Goal: Information Seeking & Learning: Learn about a topic

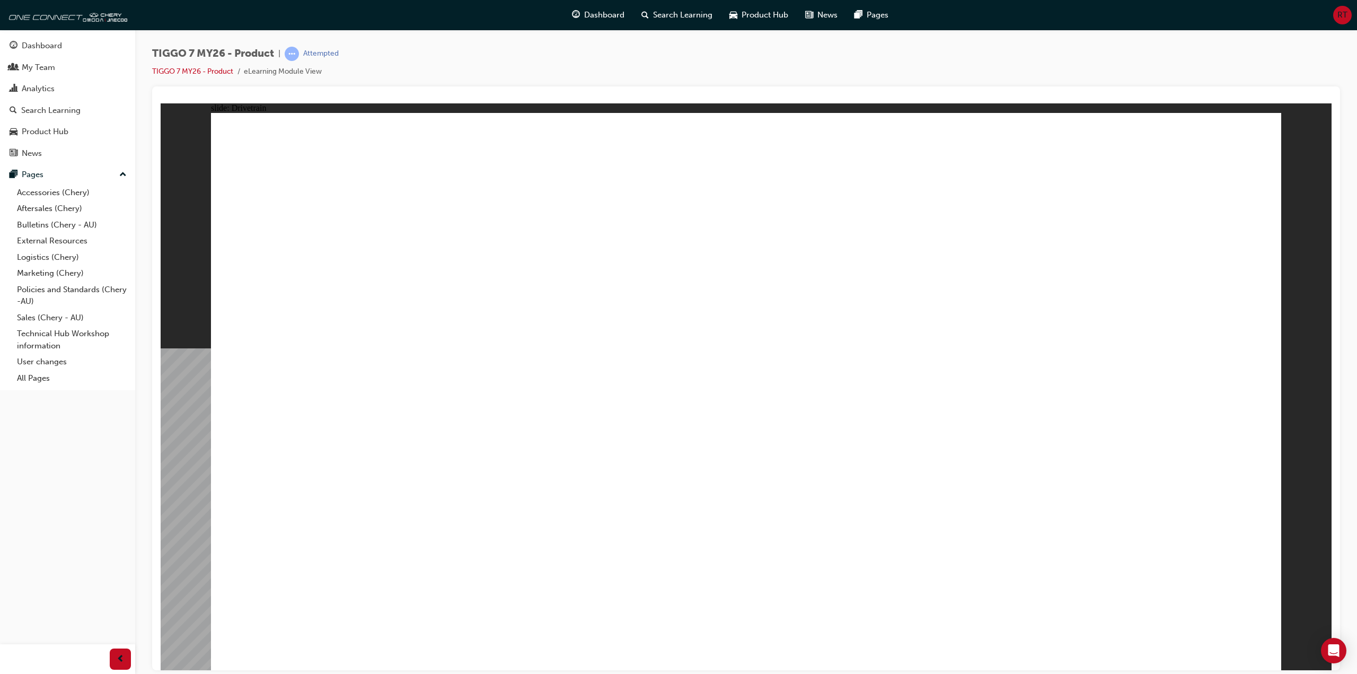
drag, startPoint x: 1171, startPoint y: 552, endPoint x: 1167, endPoint y: 547, distance: 6.6
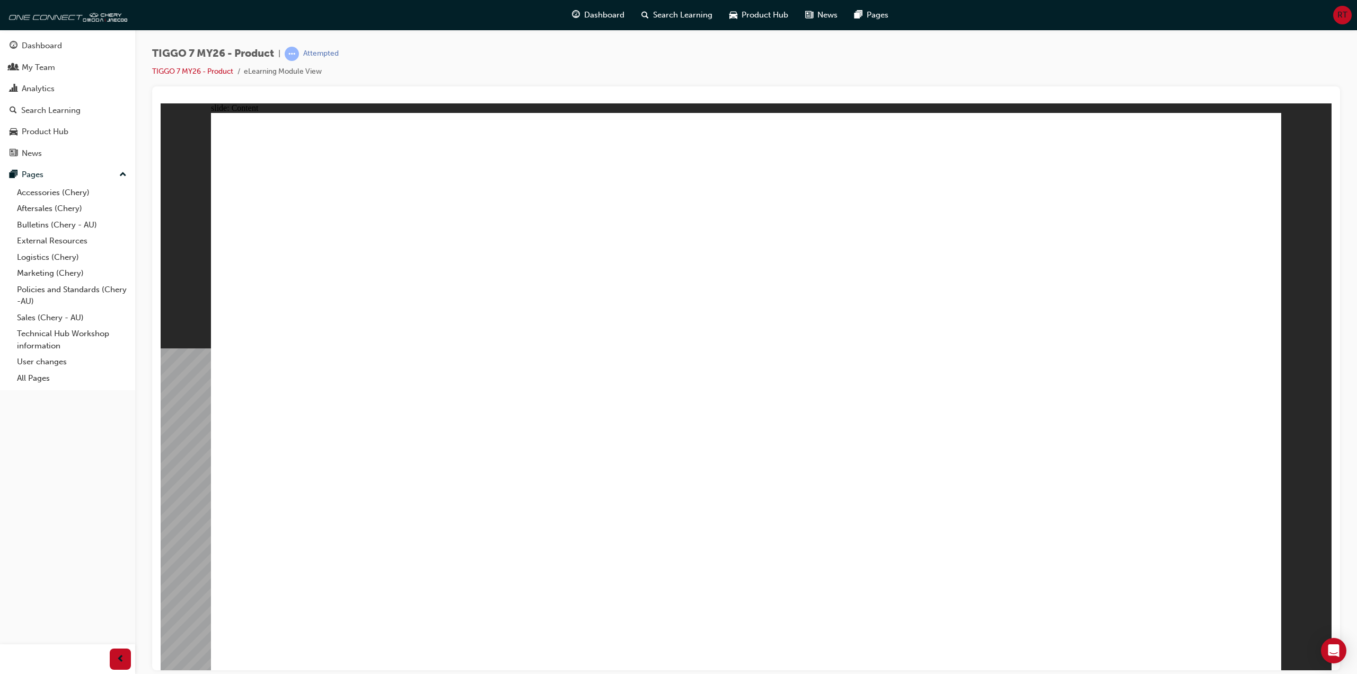
drag, startPoint x: 311, startPoint y: 447, endPoint x: 492, endPoint y: 440, distance: 180.9
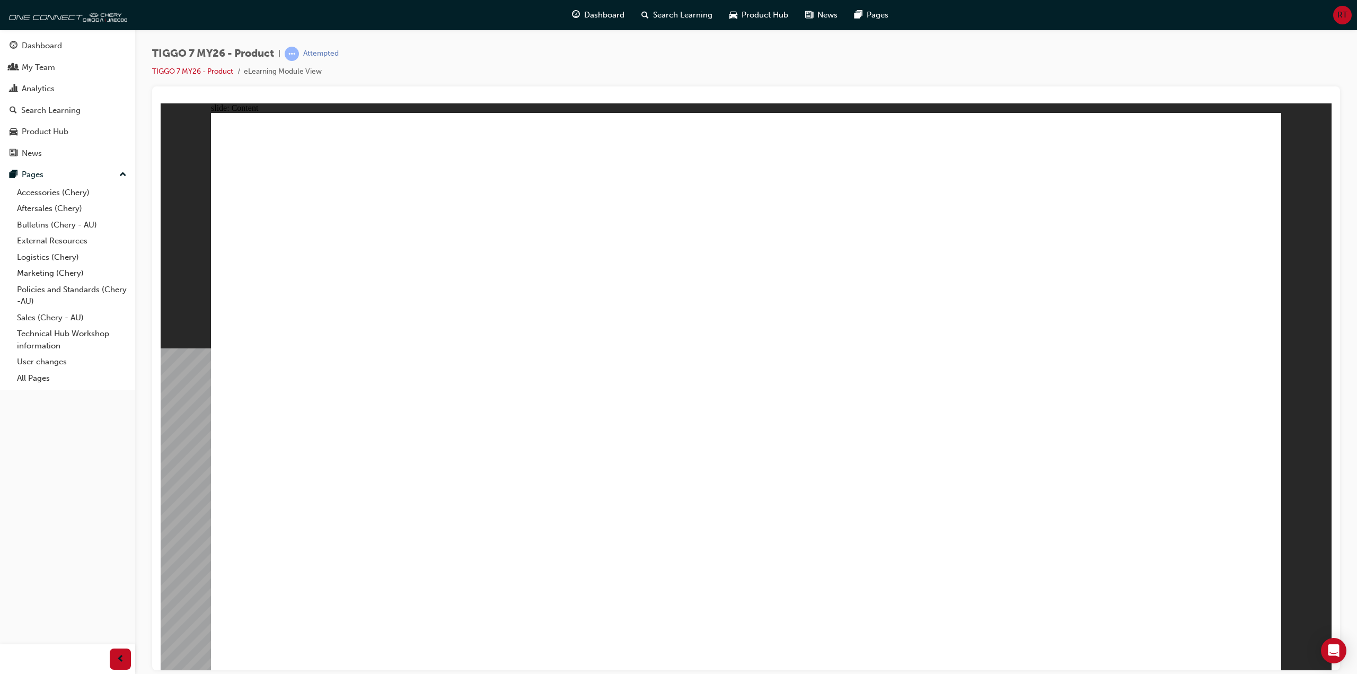
drag, startPoint x: 708, startPoint y: 473, endPoint x: 745, endPoint y: 475, distance: 36.6
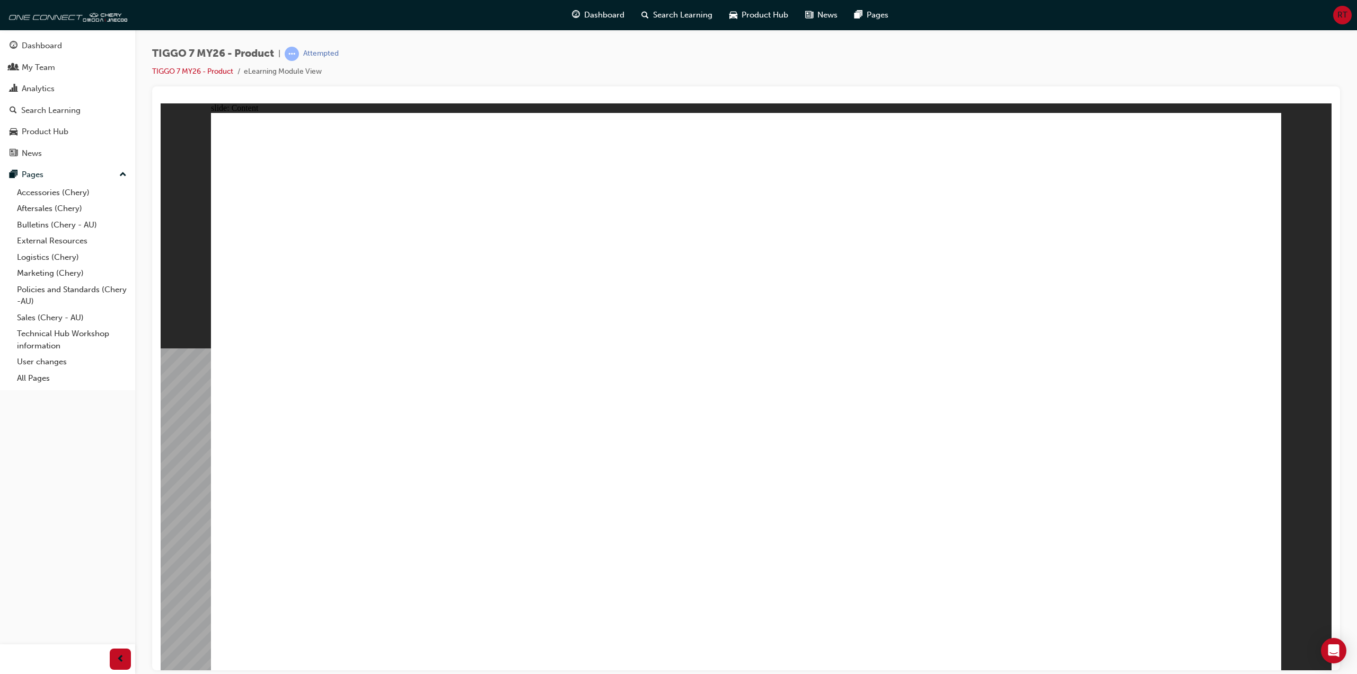
drag, startPoint x: 1193, startPoint y: 501, endPoint x: 1194, endPoint y: 495, distance: 5.3
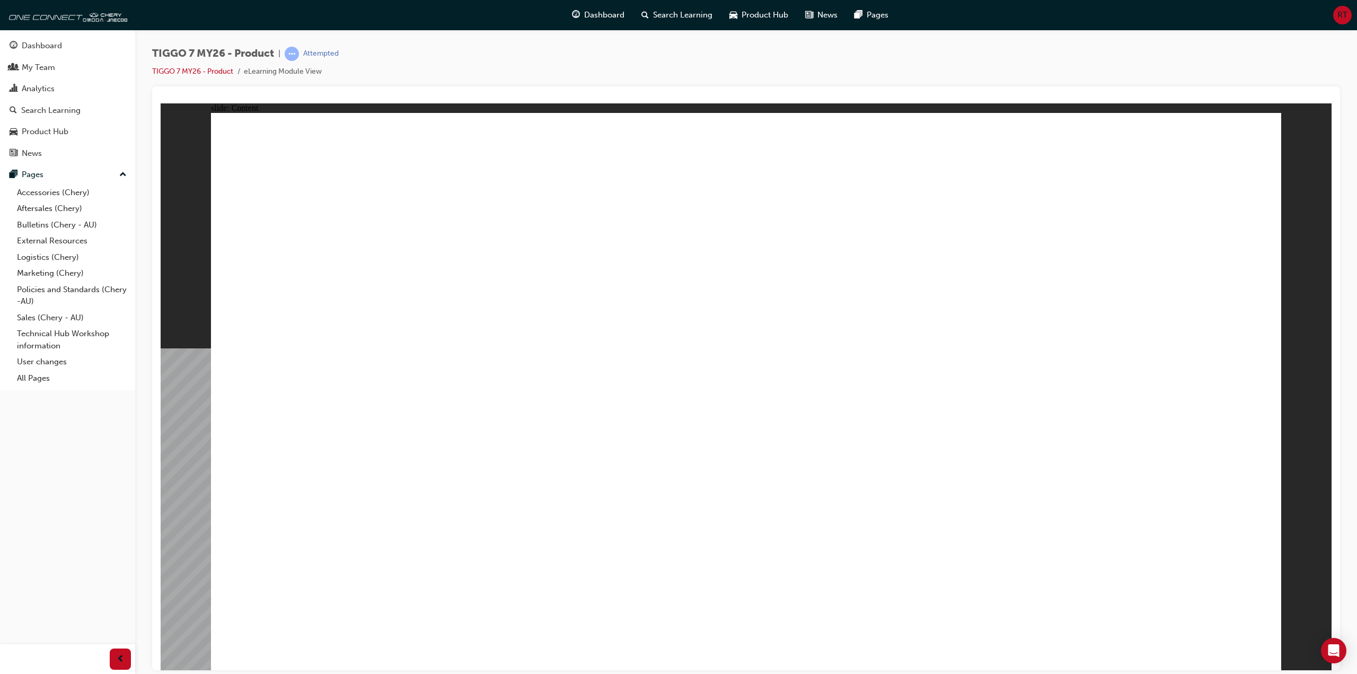
drag, startPoint x: 306, startPoint y: 427, endPoint x: 309, endPoint y: 463, distance: 36.2
drag, startPoint x: 303, startPoint y: 495, endPoint x: 305, endPoint y: 547, distance: 52.0
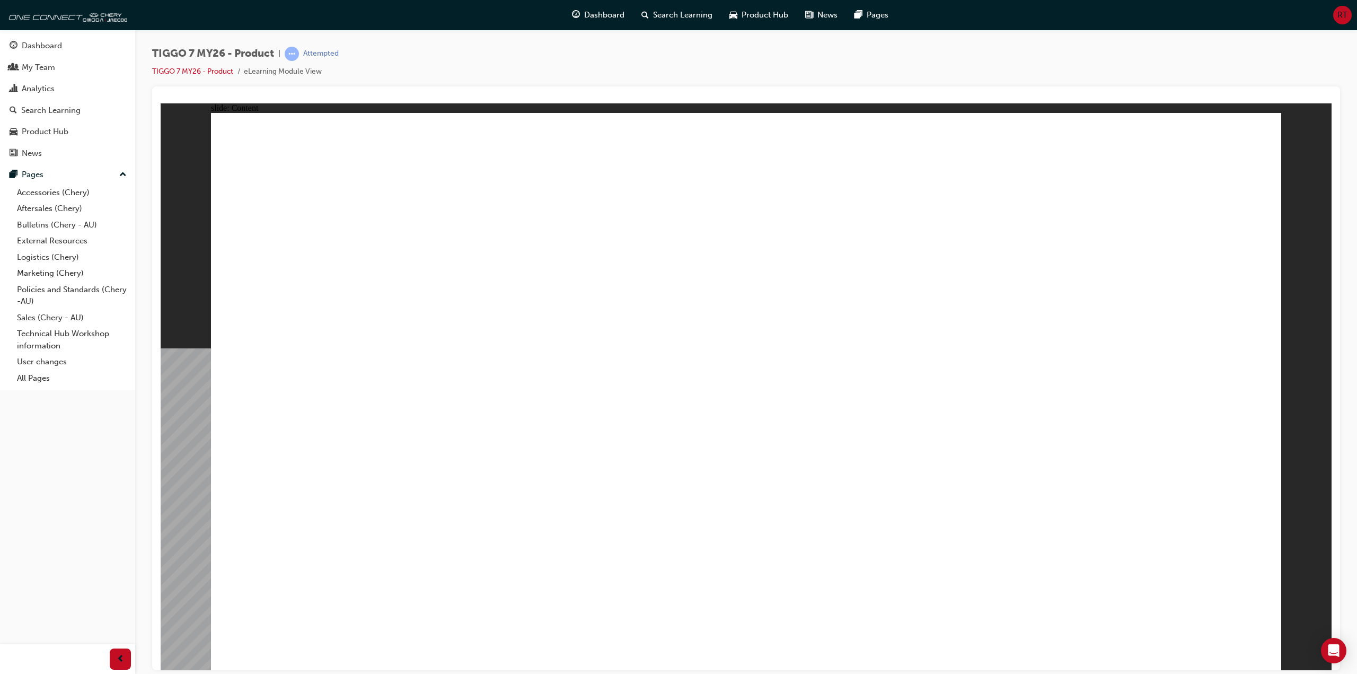
drag, startPoint x: 941, startPoint y: 189, endPoint x: 350, endPoint y: 434, distance: 639.4
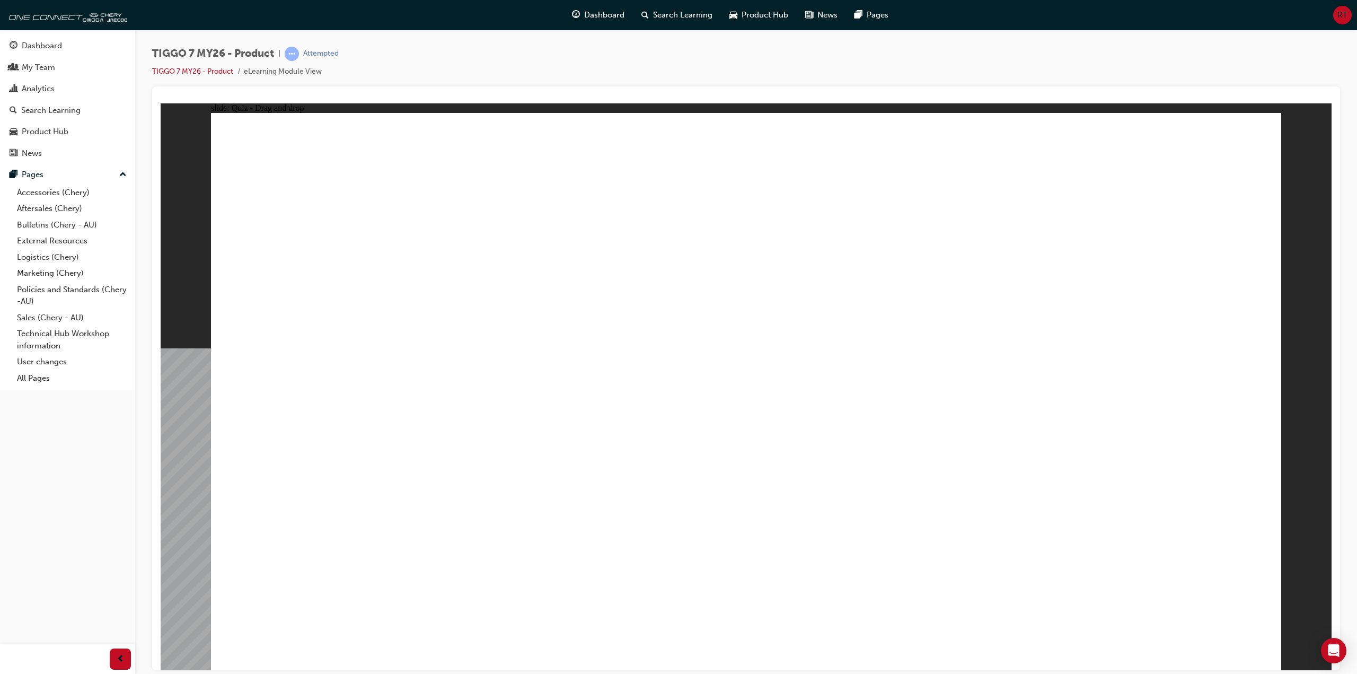
drag, startPoint x: 749, startPoint y: 160, endPoint x: 571, endPoint y: 398, distance: 297.0
drag, startPoint x: 865, startPoint y: 286, endPoint x: 1218, endPoint y: 410, distance: 374.1
drag, startPoint x: 1172, startPoint y: 182, endPoint x: 816, endPoint y: 434, distance: 435.9
drag, startPoint x: 1059, startPoint y: 284, endPoint x: 978, endPoint y: 421, distance: 159.0
drag, startPoint x: 943, startPoint y: 428, endPoint x: 719, endPoint y: 435, distance: 223.8
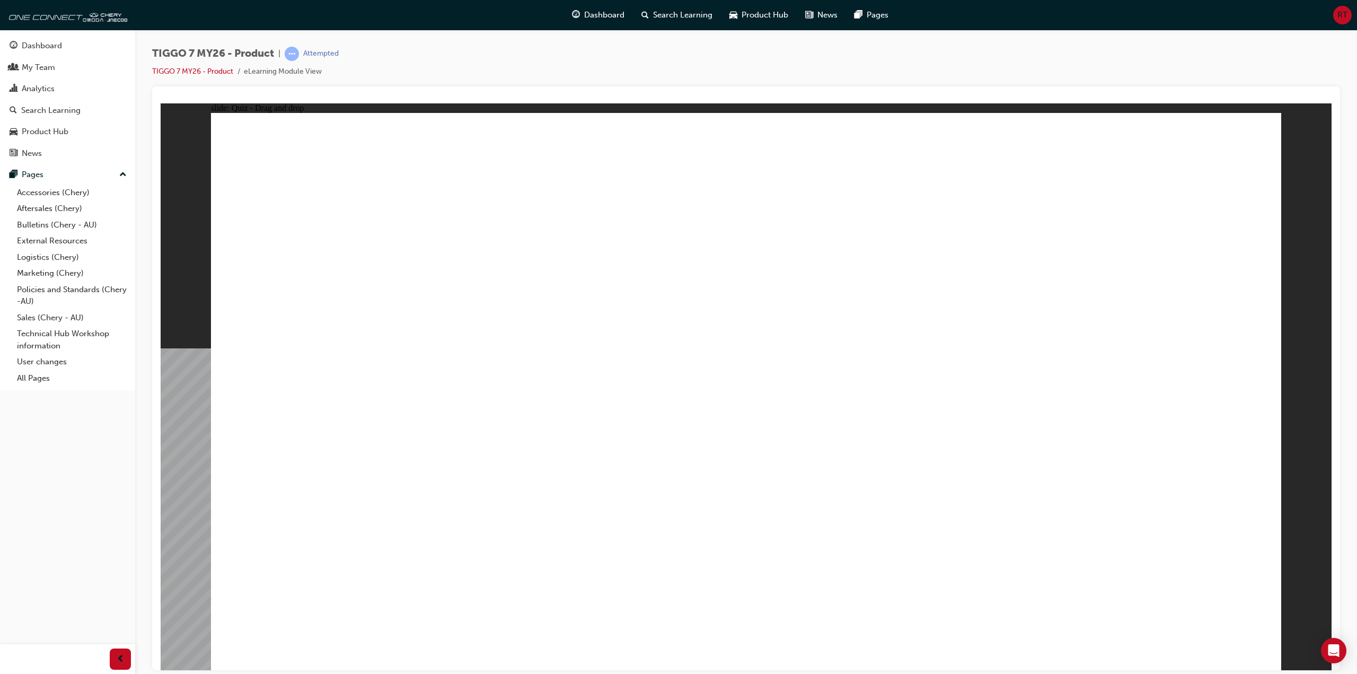
drag, startPoint x: 777, startPoint y: 418, endPoint x: 1254, endPoint y: 278, distance: 496.6
drag, startPoint x: 1161, startPoint y: 195, endPoint x: 770, endPoint y: 434, distance: 458.1
drag, startPoint x: 767, startPoint y: 240, endPoint x: 801, endPoint y: 514, distance: 276.1
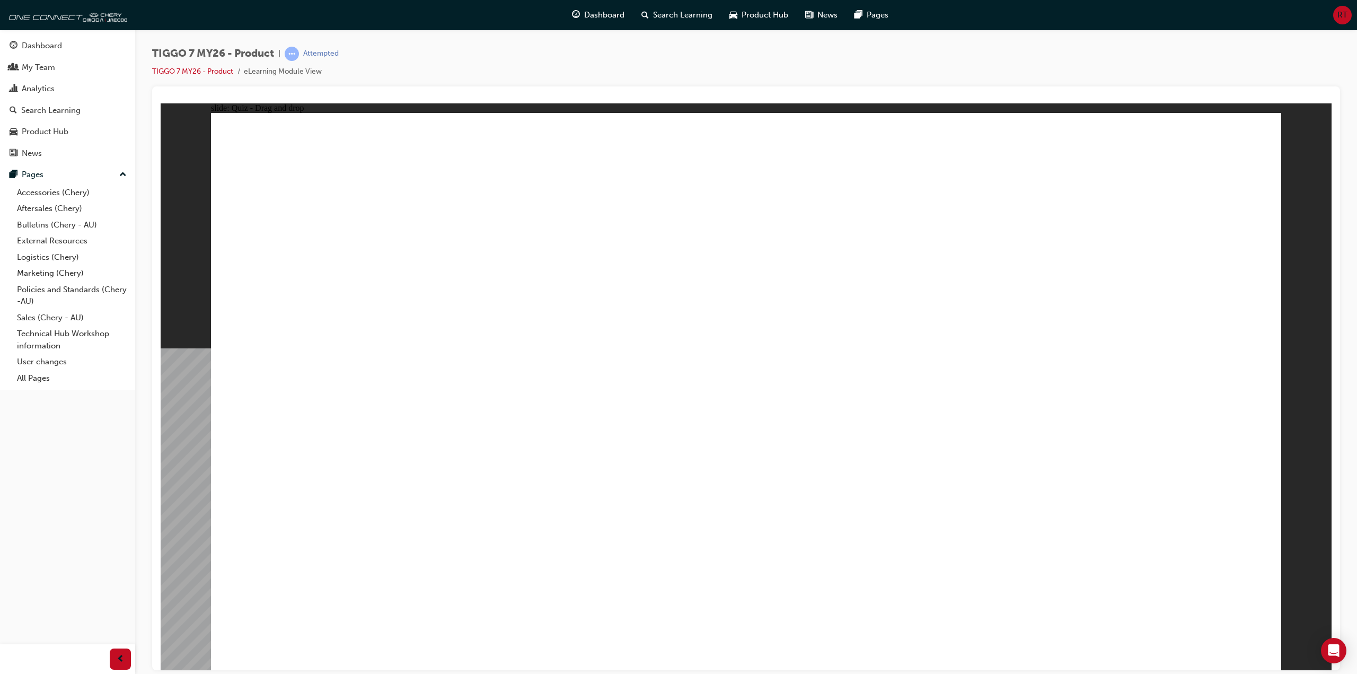
drag, startPoint x: 972, startPoint y: 243, endPoint x: 976, endPoint y: 337, distance: 93.4
drag, startPoint x: 1215, startPoint y: 232, endPoint x: 457, endPoint y: 550, distance: 821.5
drag, startPoint x: 732, startPoint y: 172, endPoint x: 638, endPoint y: 353, distance: 203.5
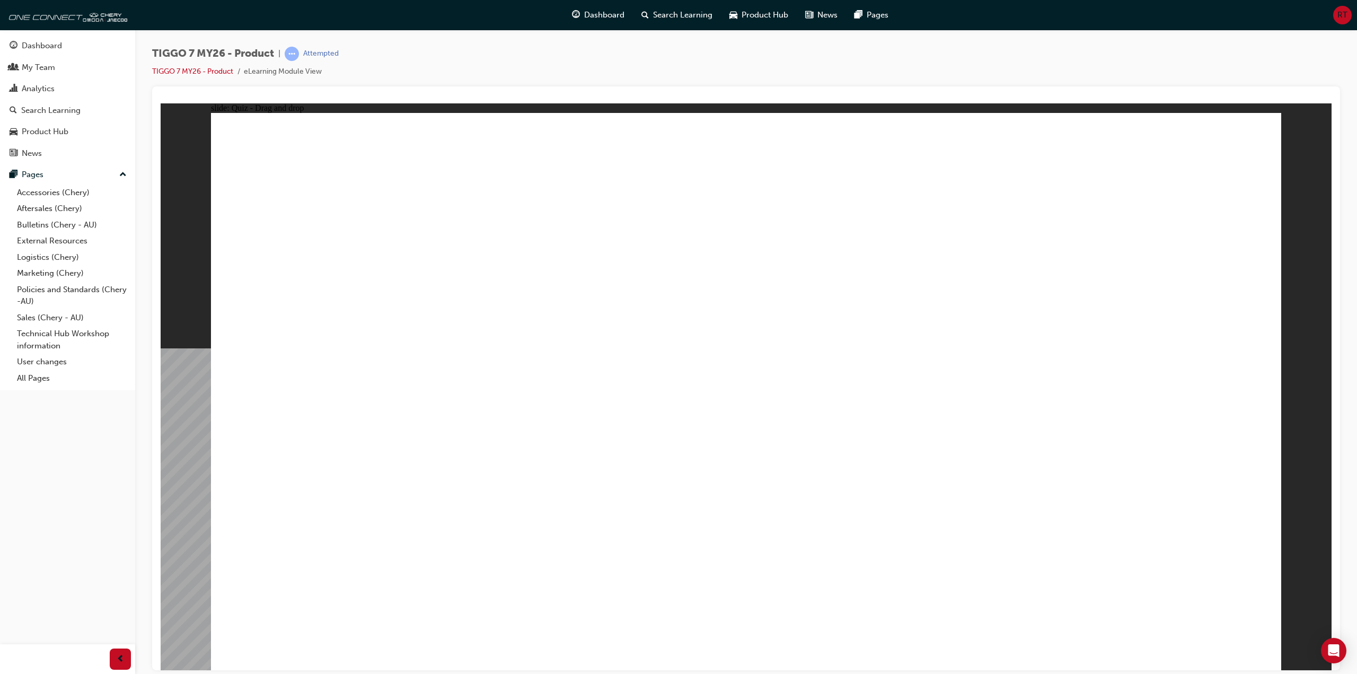
drag, startPoint x: 841, startPoint y: 173, endPoint x: 515, endPoint y: 484, distance: 450.8
drag, startPoint x: 965, startPoint y: 178, endPoint x: 531, endPoint y: 530, distance: 559.1
drag, startPoint x: 444, startPoint y: 466, endPoint x: 463, endPoint y: 450, distance: 24.4
drag, startPoint x: 300, startPoint y: 454, endPoint x: 865, endPoint y: 488, distance: 566.2
drag, startPoint x: 1194, startPoint y: 170, endPoint x: 798, endPoint y: 515, distance: 525.3
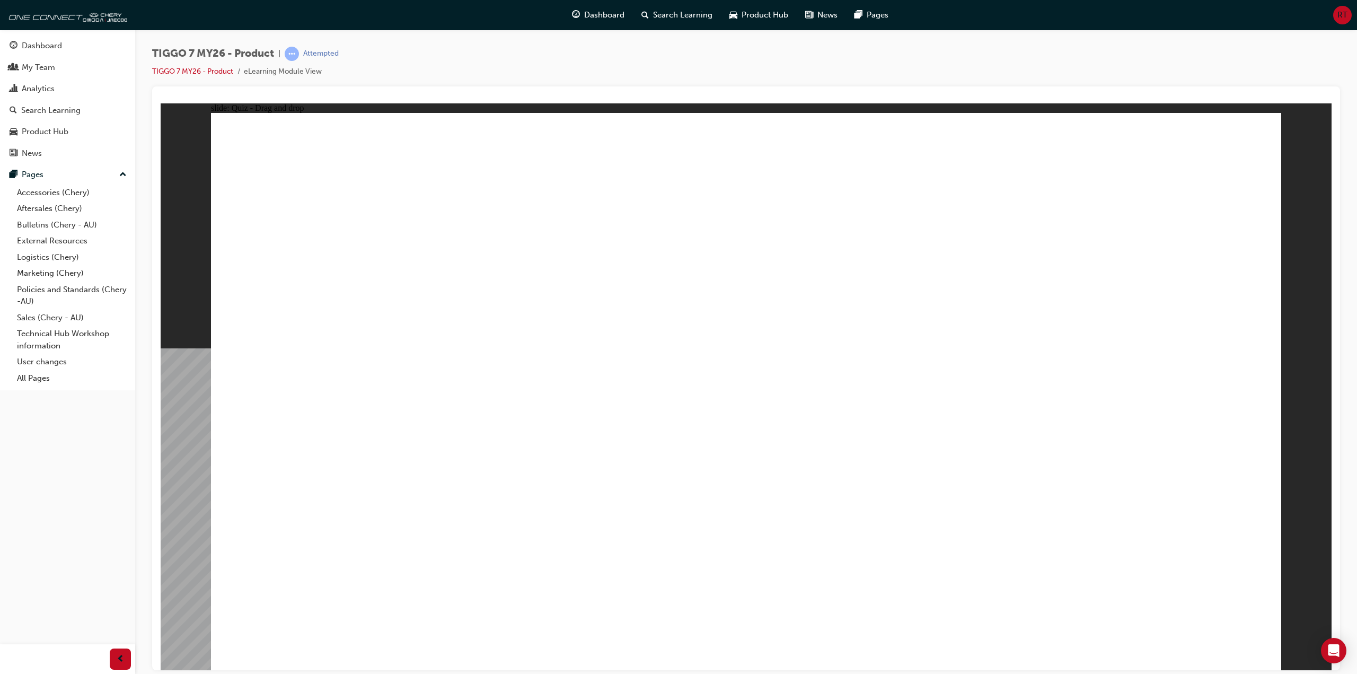
drag, startPoint x: 744, startPoint y: 227, endPoint x: 519, endPoint y: 527, distance: 375.3
drag, startPoint x: 413, startPoint y: 461, endPoint x: 863, endPoint y: 515, distance: 453.3
drag, startPoint x: 344, startPoint y: 468, endPoint x: 814, endPoint y: 549, distance: 476.8
drag, startPoint x: 763, startPoint y: 441, endPoint x: 749, endPoint y: 433, distance: 15.9
drag, startPoint x: 754, startPoint y: 462, endPoint x: 791, endPoint y: 368, distance: 100.5
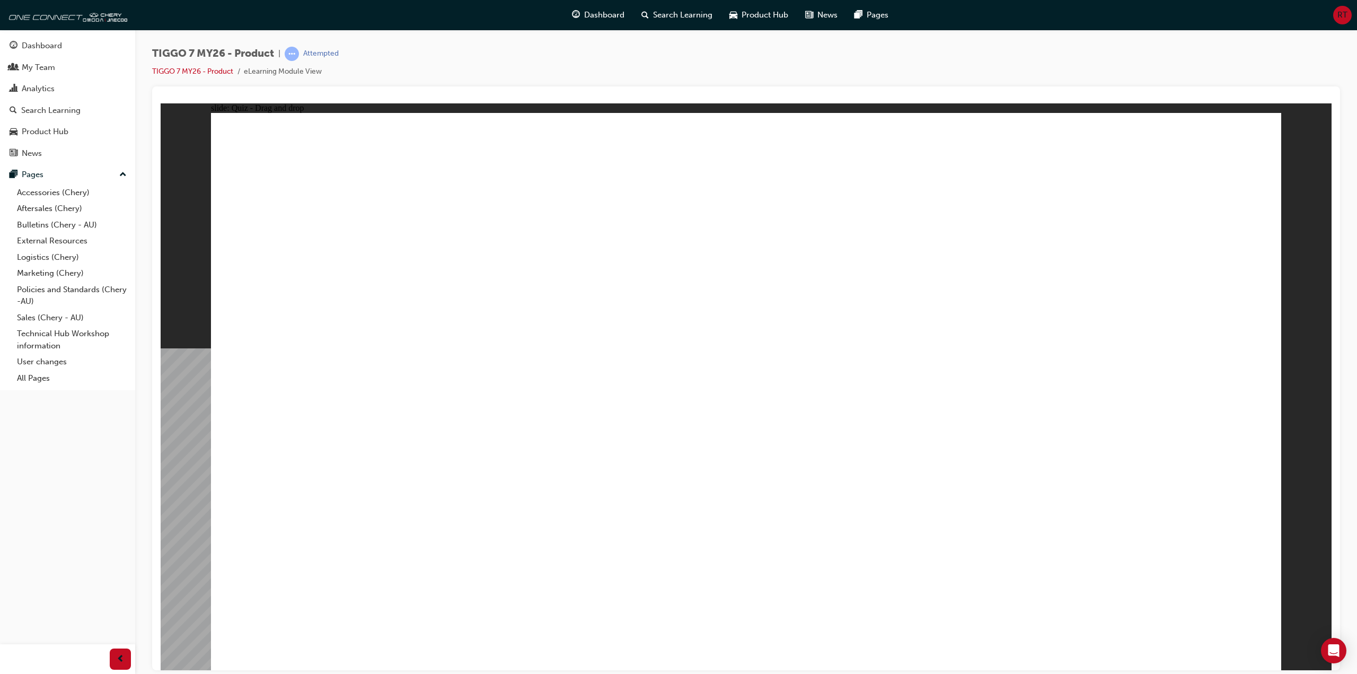
drag, startPoint x: 777, startPoint y: 419, endPoint x: 794, endPoint y: 422, distance: 17.7
drag, startPoint x: 795, startPoint y: 463, endPoint x: 804, endPoint y: 382, distance: 81.6
drag, startPoint x: 789, startPoint y: 459, endPoint x: 807, endPoint y: 366, distance: 94.4
drag, startPoint x: 944, startPoint y: 174, endPoint x: 463, endPoint y: 501, distance: 581.3
drag, startPoint x: 763, startPoint y: 194, endPoint x: 897, endPoint y: 490, distance: 325.1
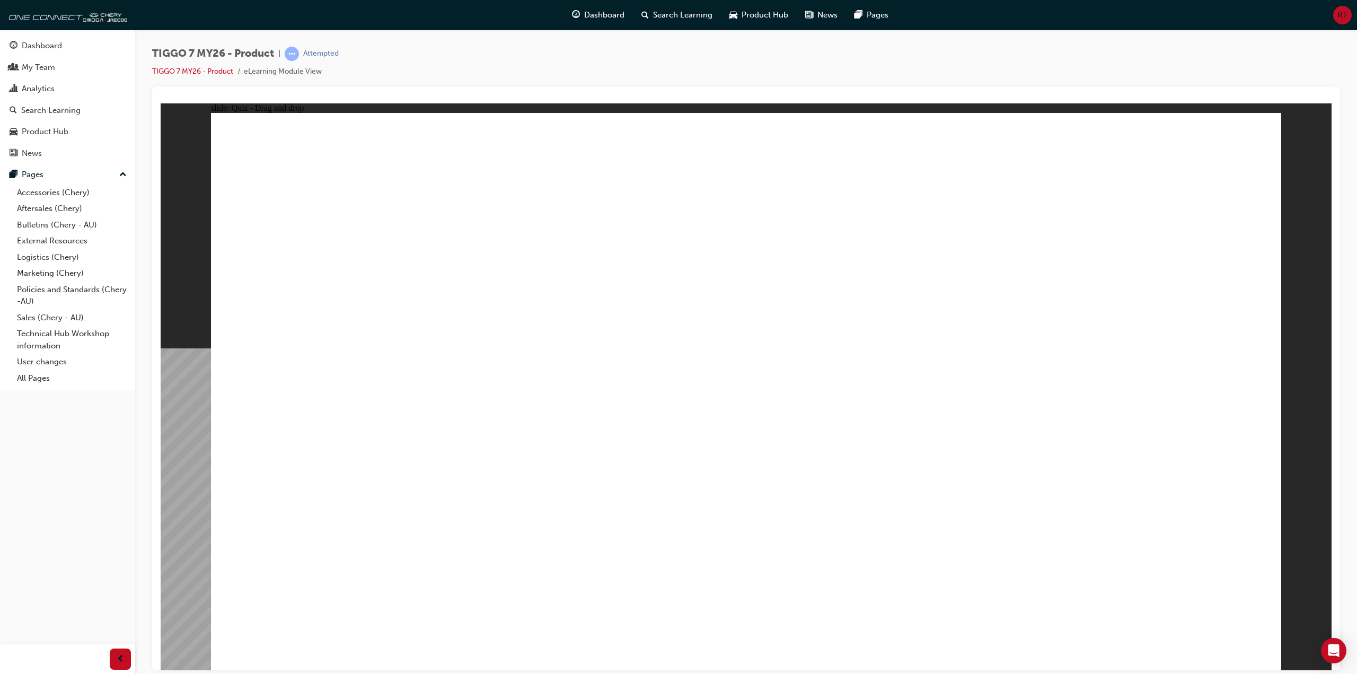
drag, startPoint x: 851, startPoint y: 184, endPoint x: 840, endPoint y: 445, distance: 261.1
drag, startPoint x: 739, startPoint y: 224, endPoint x: 500, endPoint y: 497, distance: 363.0
drag, startPoint x: 847, startPoint y: 223, endPoint x: 942, endPoint y: 500, distance: 292.9
drag, startPoint x: 944, startPoint y: 219, endPoint x: 446, endPoint y: 499, distance: 570.7
drag, startPoint x: 1053, startPoint y: 172, endPoint x: 534, endPoint y: 534, distance: 633.2
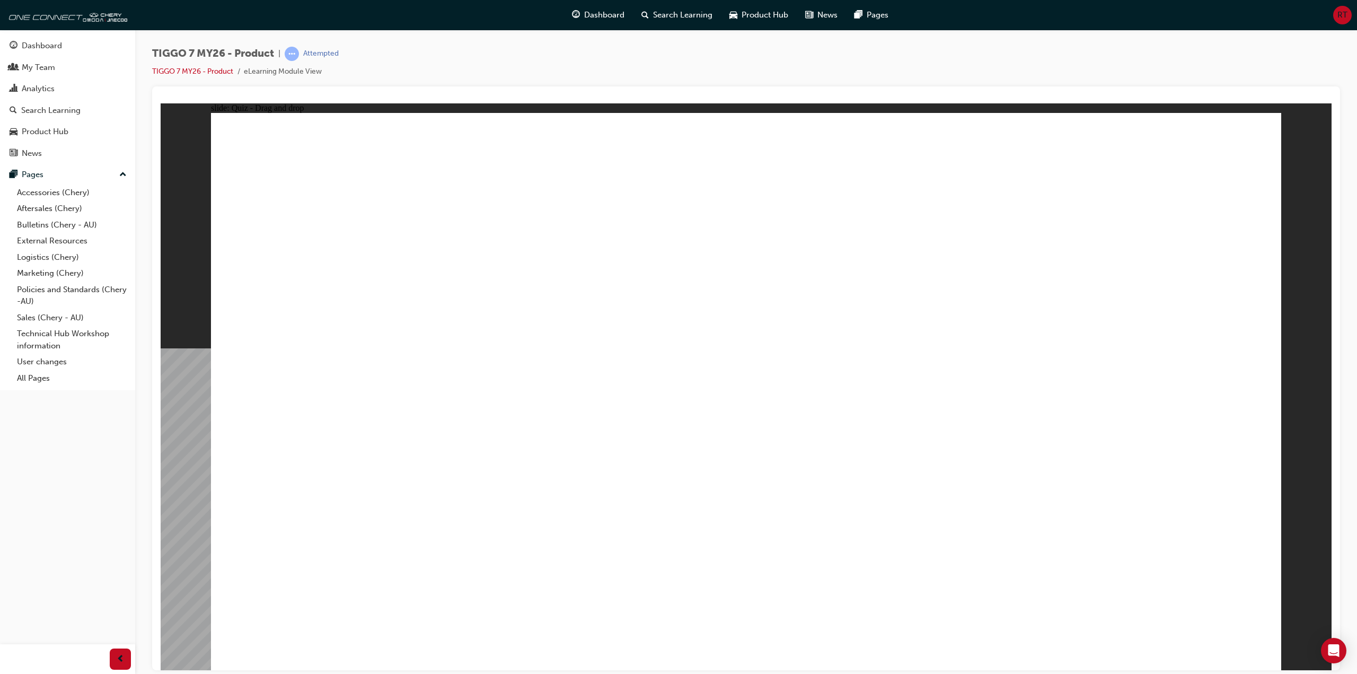
drag, startPoint x: 1164, startPoint y: 180, endPoint x: 576, endPoint y: 532, distance: 685.3
drag, startPoint x: 938, startPoint y: 269, endPoint x: 917, endPoint y: 452, distance: 184.1
drag, startPoint x: 1045, startPoint y: 273, endPoint x: 482, endPoint y: 513, distance: 611.9
drag, startPoint x: 1081, startPoint y: 215, endPoint x: 546, endPoint y: 507, distance: 609.1
drag, startPoint x: 1204, startPoint y: 227, endPoint x: 963, endPoint y: 517, distance: 376.5
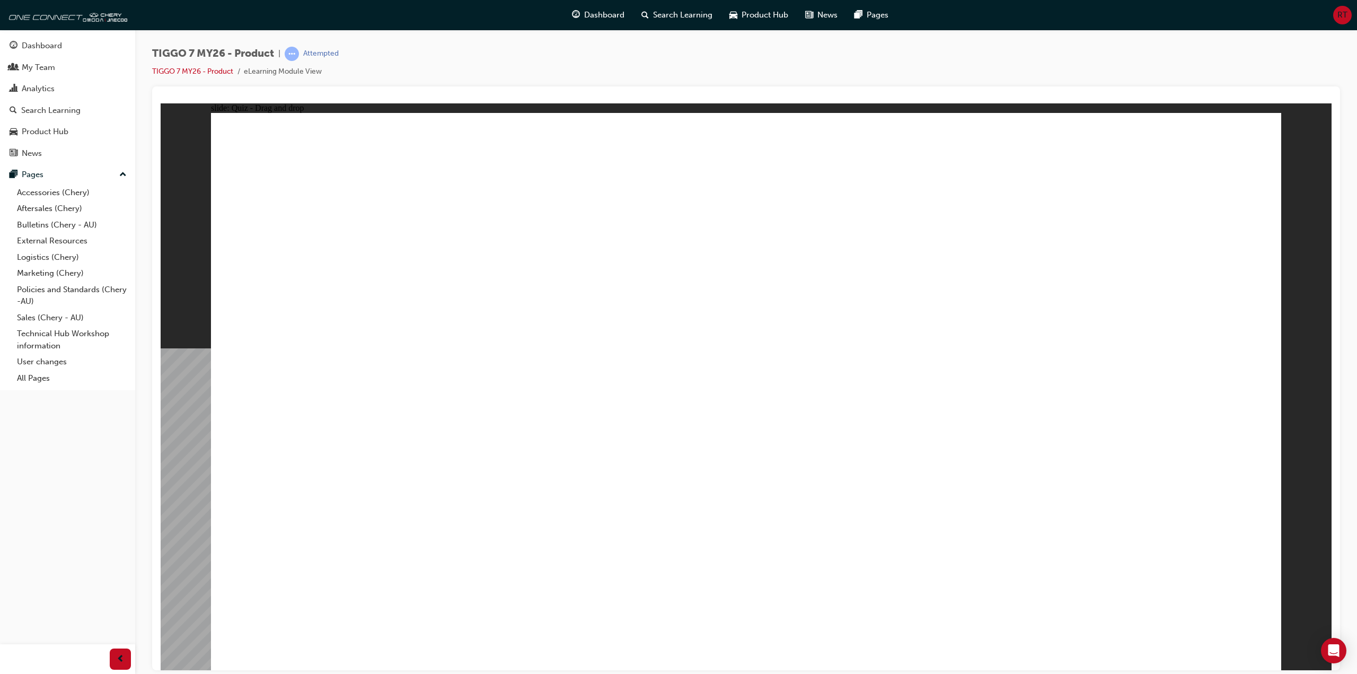
drag, startPoint x: 855, startPoint y: 274, endPoint x: 550, endPoint y: 558, distance: 417.1
drag, startPoint x: 802, startPoint y: 215, endPoint x: 614, endPoint y: 411, distance: 271.1
drag, startPoint x: 904, startPoint y: 301, endPoint x: 1148, endPoint y: 225, distance: 255.6
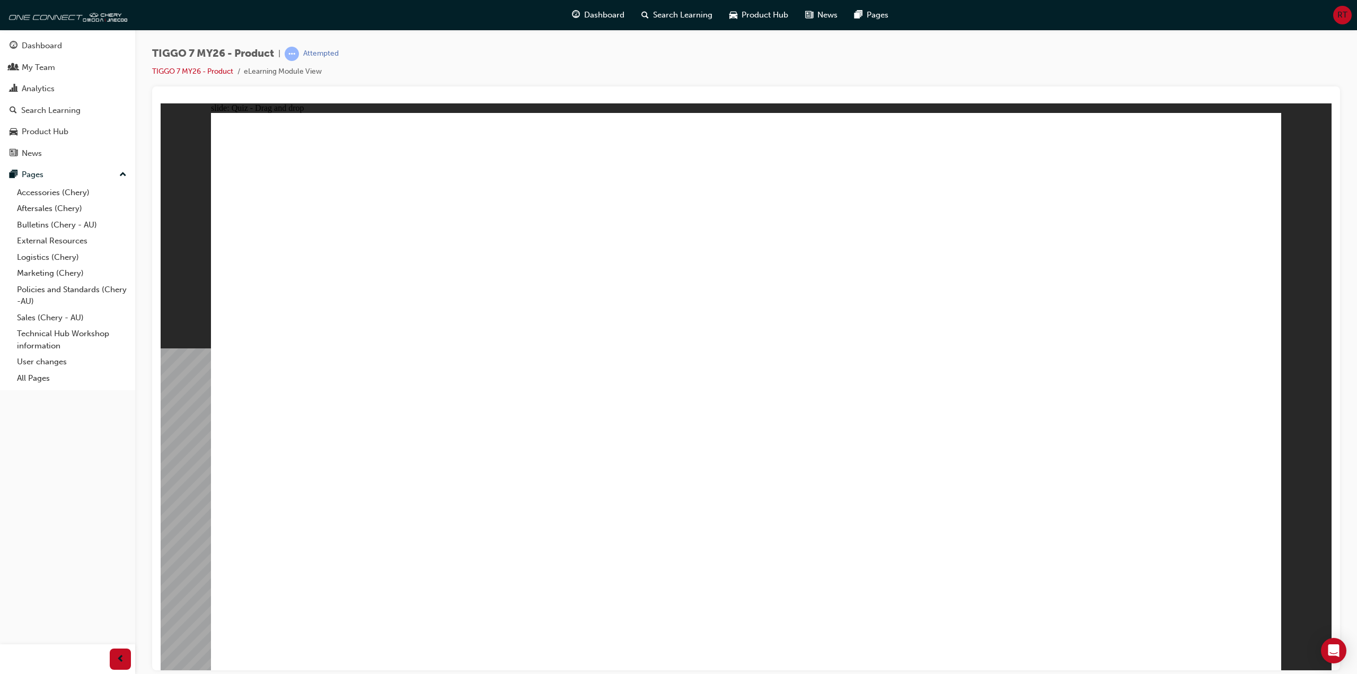
drag, startPoint x: 1208, startPoint y: 250, endPoint x: 926, endPoint y: 435, distance: 337.3
click at [676, 420] on button "OK" at bounding box center [666, 414] width 19 height 11
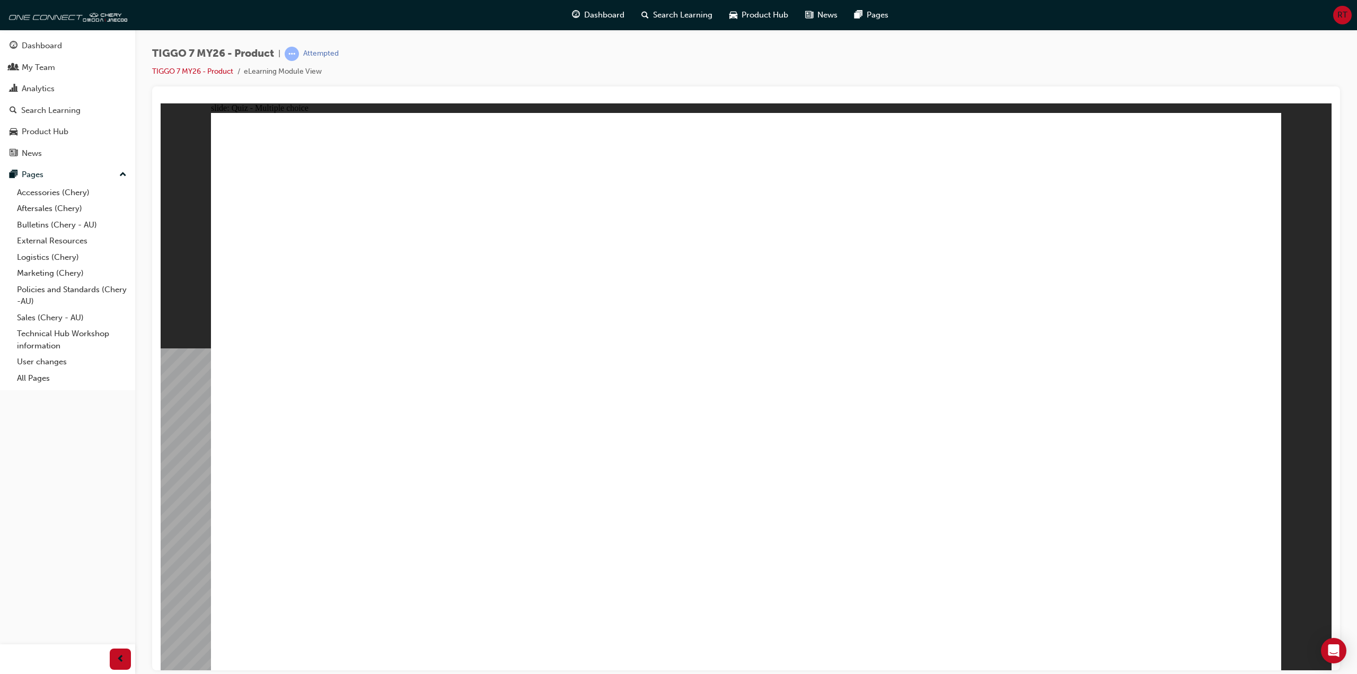
drag, startPoint x: 941, startPoint y: 337, endPoint x: 412, endPoint y: 378, distance: 530.2
radio input "true"
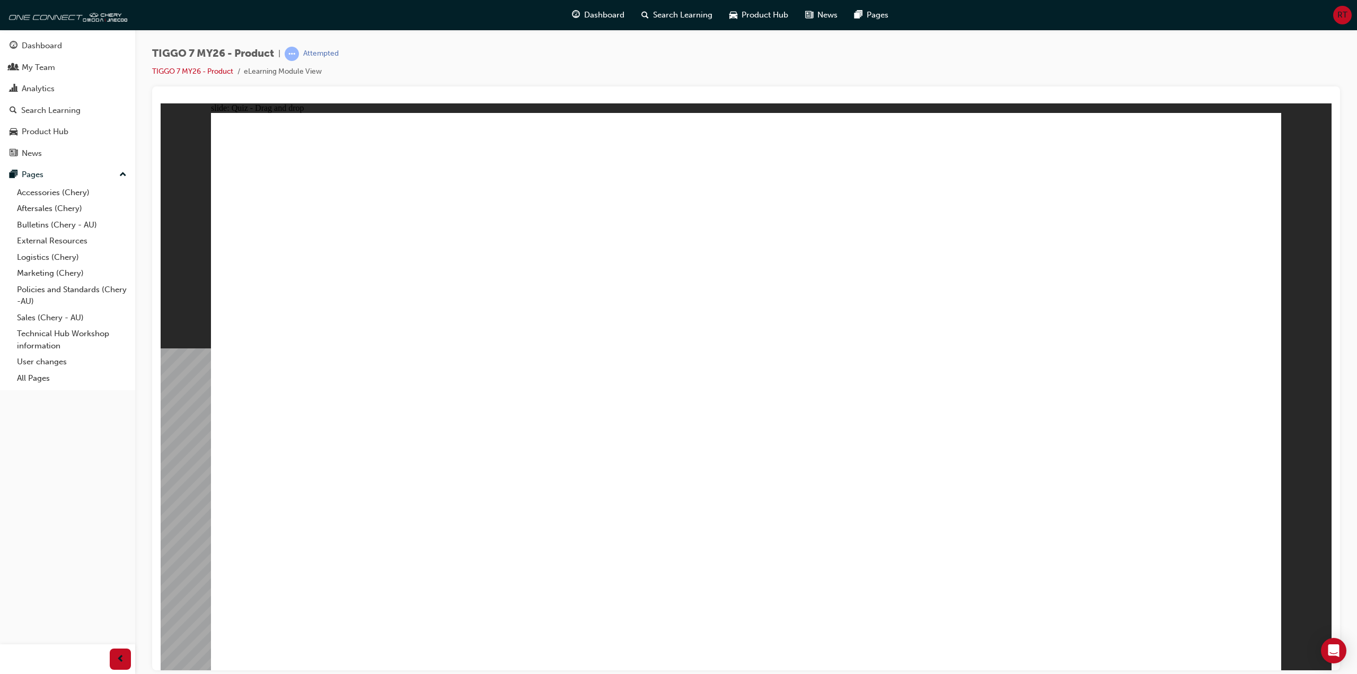
drag, startPoint x: 1142, startPoint y: 169, endPoint x: 886, endPoint y: 471, distance: 396.2
drag, startPoint x: 1117, startPoint y: 217, endPoint x: 953, endPoint y: 392, distance: 239.7
drag, startPoint x: 974, startPoint y: 219, endPoint x: 854, endPoint y: 517, distance: 321.8
drag, startPoint x: 934, startPoint y: 180, endPoint x: 467, endPoint y: 495, distance: 563.1
drag, startPoint x: 918, startPoint y: 186, endPoint x: 854, endPoint y: 554, distance: 374.0
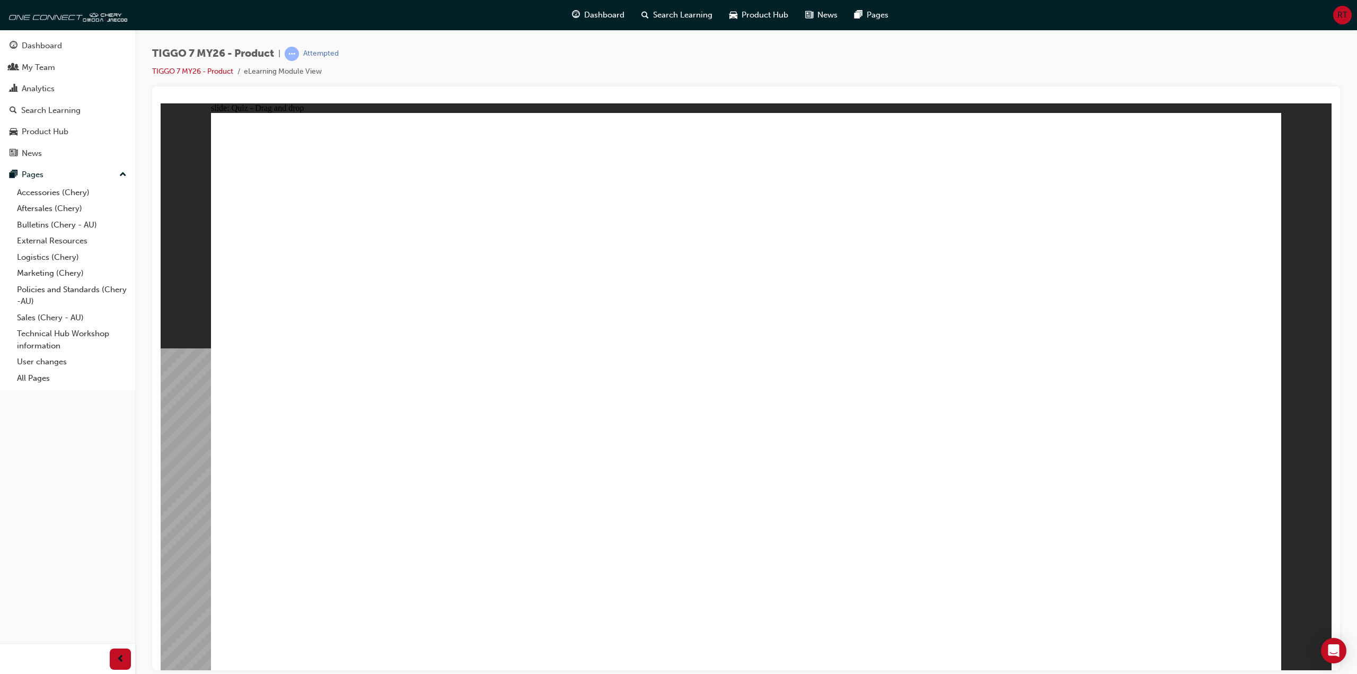
drag, startPoint x: 854, startPoint y: 554, endPoint x: 853, endPoint y: 542, distance: 12.2
drag, startPoint x: 774, startPoint y: 179, endPoint x: 520, endPoint y: 503, distance: 411.3
drag, startPoint x: 914, startPoint y: 257, endPoint x: 393, endPoint y: 514, distance: 581.2
drag, startPoint x: 783, startPoint y: 214, endPoint x: 915, endPoint y: 515, distance: 329.0
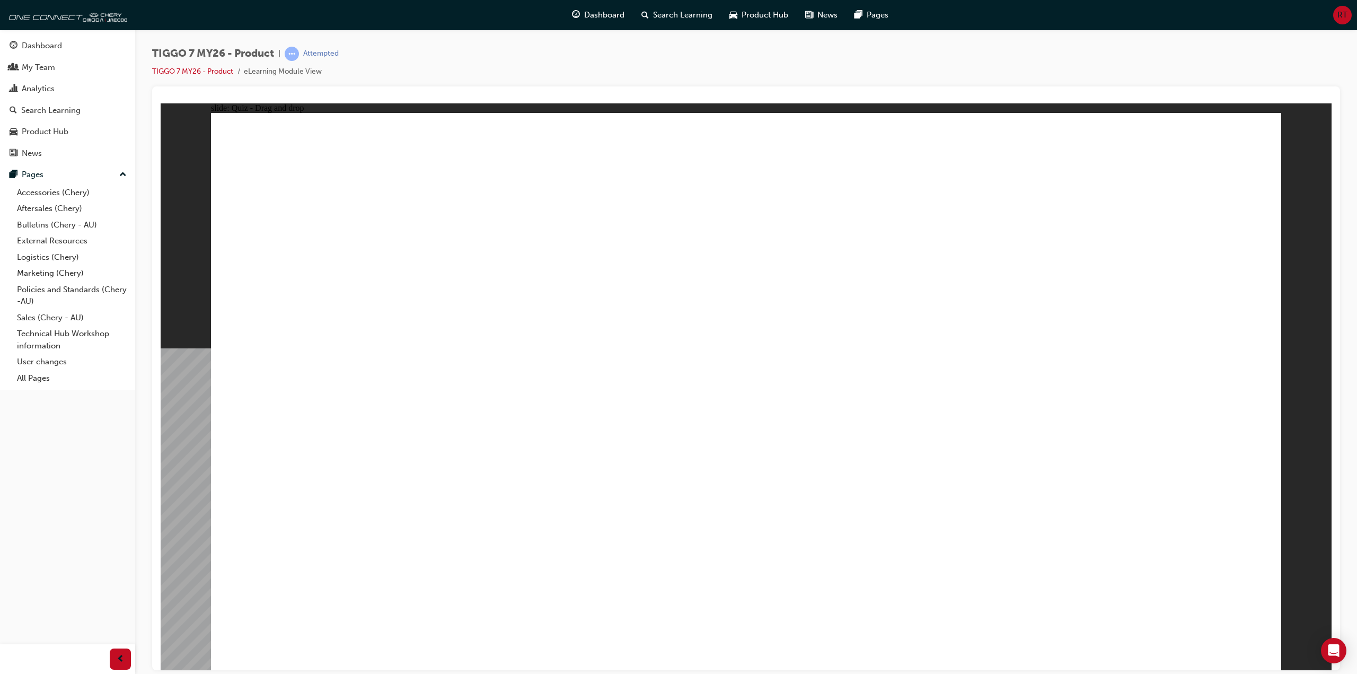
drag, startPoint x: 785, startPoint y: 185, endPoint x: 512, endPoint y: 514, distance: 427.4
drag, startPoint x: 996, startPoint y: 263, endPoint x: 486, endPoint y: 491, distance: 558.4
drag, startPoint x: 731, startPoint y: 195, endPoint x: 846, endPoint y: 527, distance: 351.3
drag, startPoint x: 936, startPoint y: 258, endPoint x: 926, endPoint y: 524, distance: 266.3
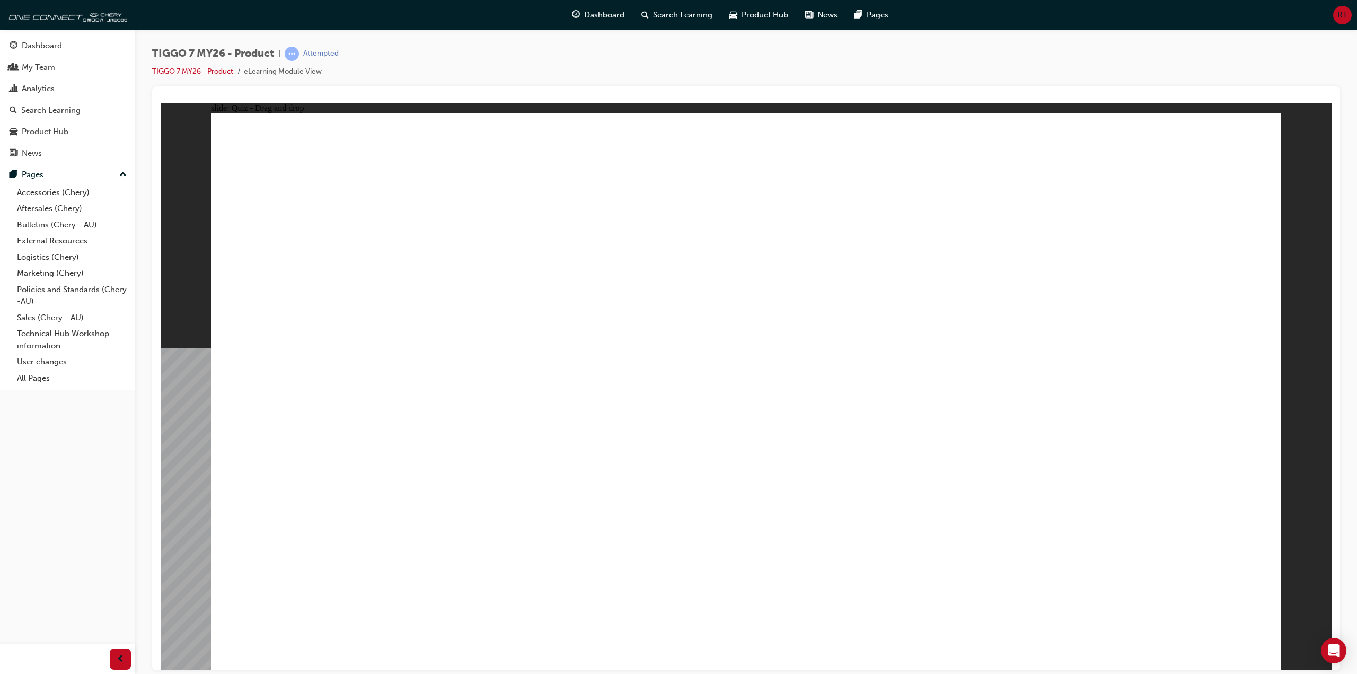
radio input "true"
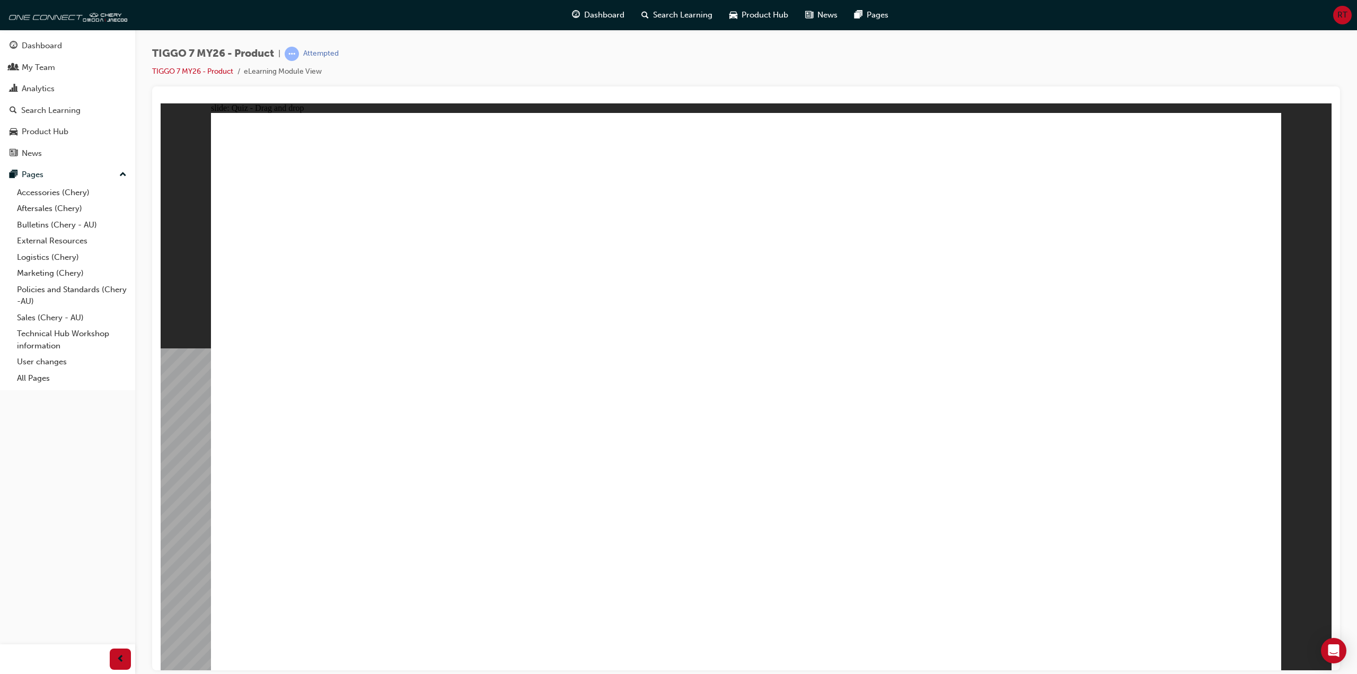
drag, startPoint x: 959, startPoint y: 175, endPoint x: 585, endPoint y: 424, distance: 449.2
drag, startPoint x: 1073, startPoint y: 289, endPoint x: 1195, endPoint y: 424, distance: 182.1
drag, startPoint x: 1180, startPoint y: 185, endPoint x: 742, endPoint y: 251, distance: 442.9
drag, startPoint x: 733, startPoint y: 160, endPoint x: 826, endPoint y: 279, distance: 151.5
drag, startPoint x: 971, startPoint y: 434, endPoint x: 984, endPoint y: 216, distance: 218.8
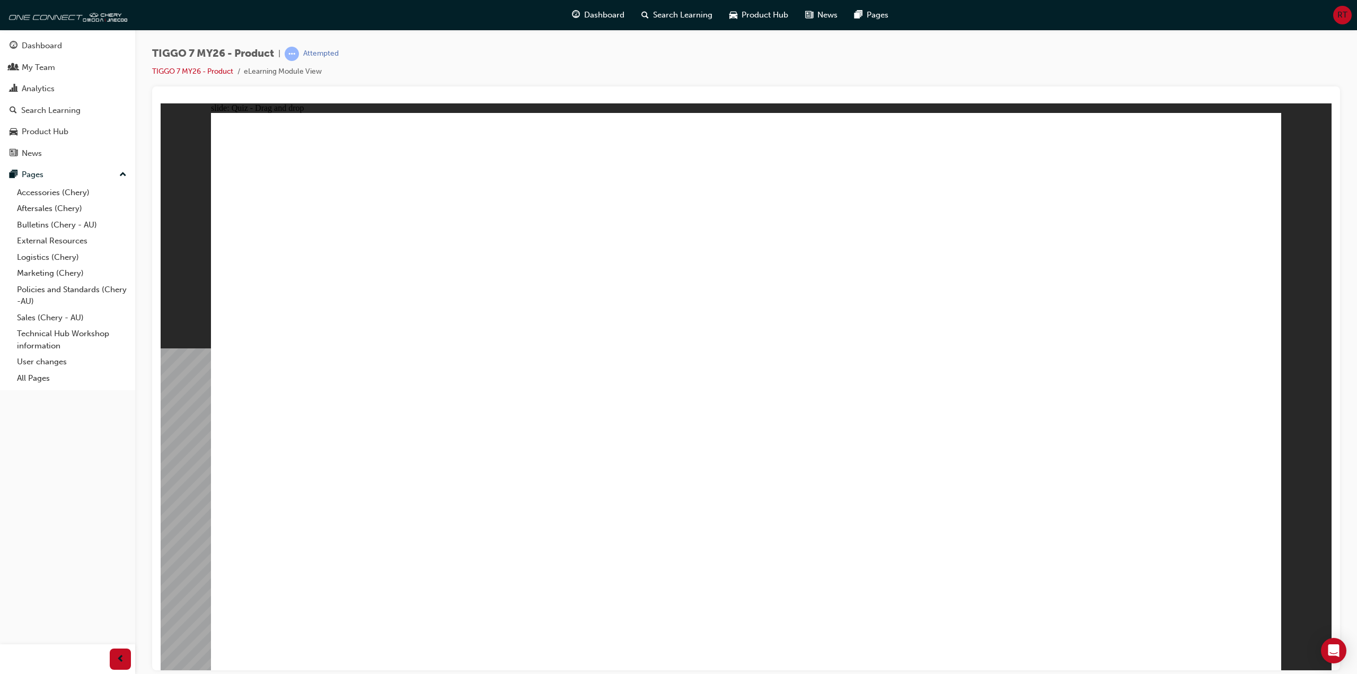
drag, startPoint x: 975, startPoint y: 456, endPoint x: 927, endPoint y: 416, distance: 62.9
drag, startPoint x: 697, startPoint y: 238, endPoint x: 390, endPoint y: 453, distance: 375.1
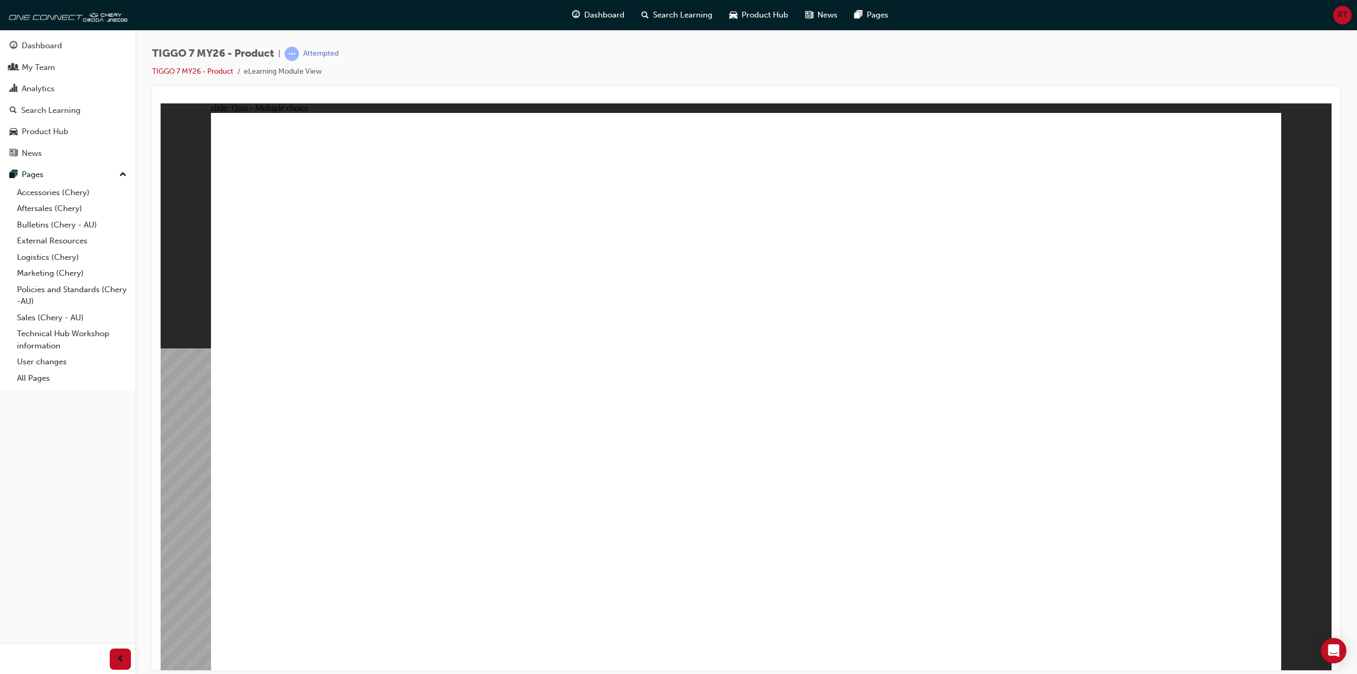
radio input "true"
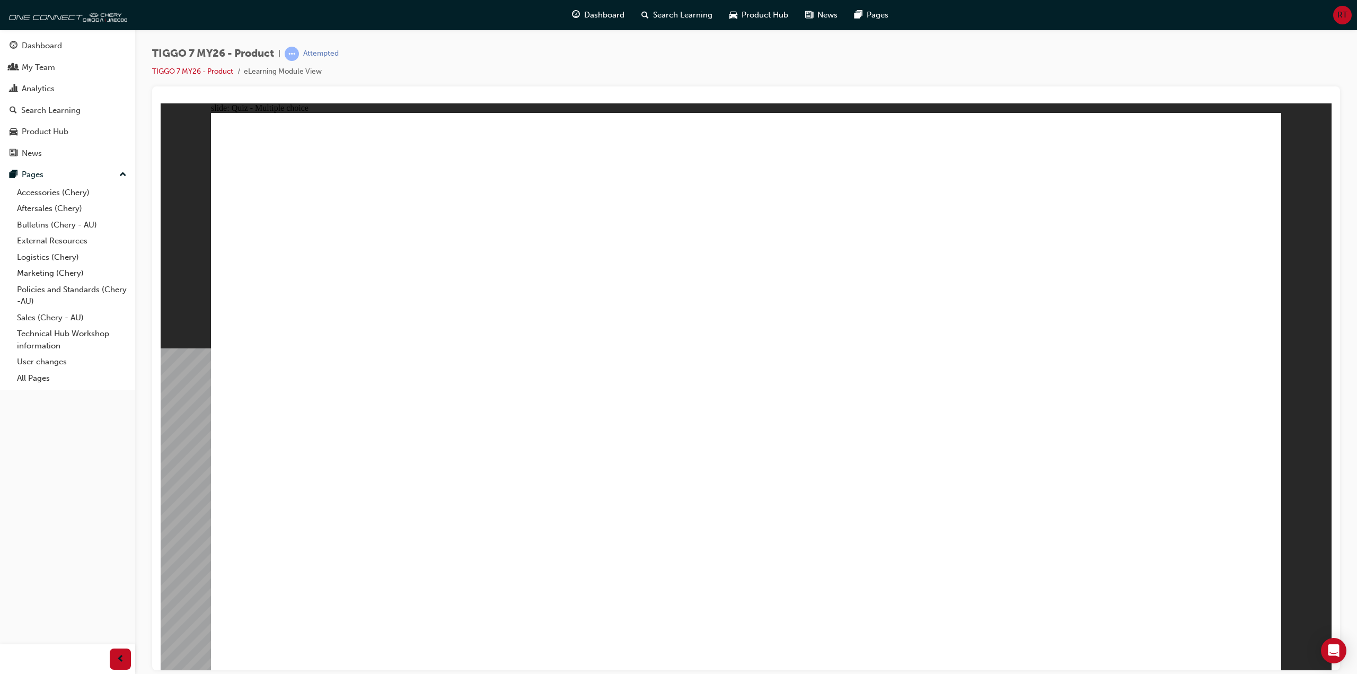
drag, startPoint x: 950, startPoint y: 182, endPoint x: 357, endPoint y: 434, distance: 644.0
drag, startPoint x: 1155, startPoint y: 177, endPoint x: 765, endPoint y: 422, distance: 460.6
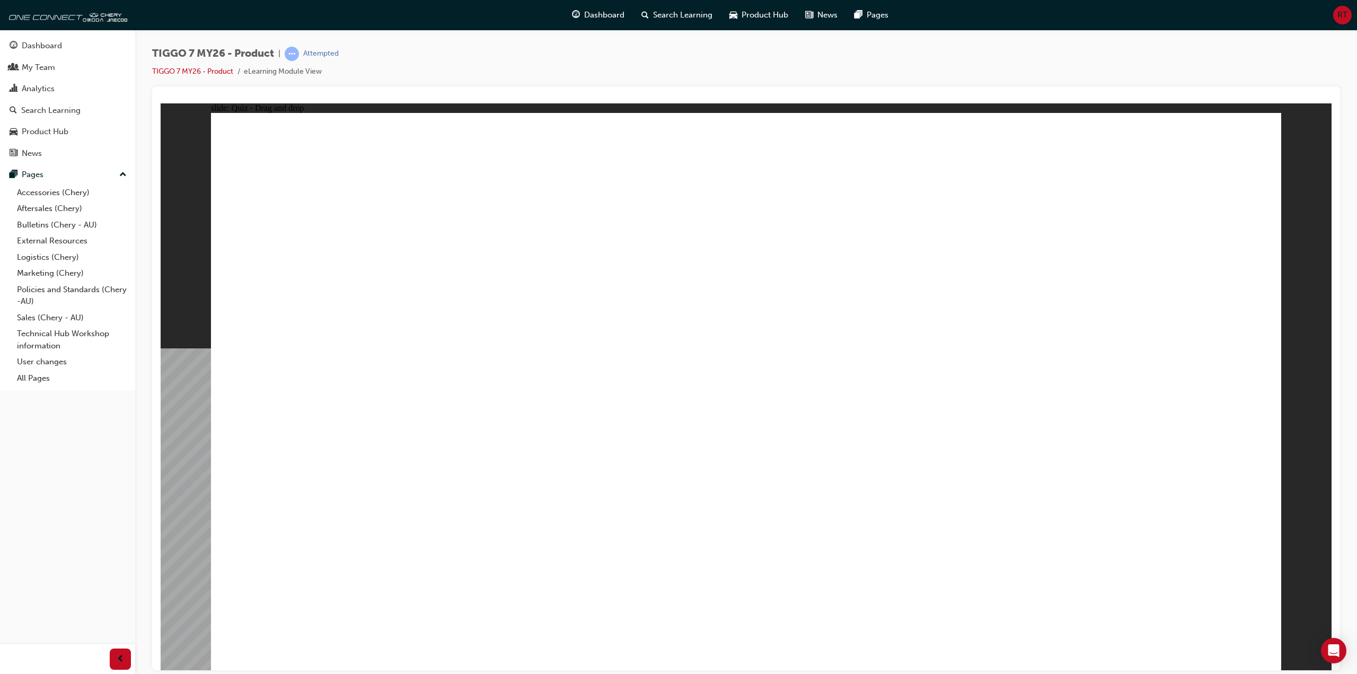
drag, startPoint x: 758, startPoint y: 444, endPoint x: 1006, endPoint y: 194, distance: 352.4
drag, startPoint x: 1021, startPoint y: 301, endPoint x: 765, endPoint y: 428, distance: 286.2
drag, startPoint x: 841, startPoint y: 289, endPoint x: 855, endPoint y: 291, distance: 14.4
drag, startPoint x: 855, startPoint y: 291, endPoint x: 949, endPoint y: 297, distance: 94.1
drag, startPoint x: 949, startPoint y: 297, endPoint x: 830, endPoint y: 276, distance: 120.7
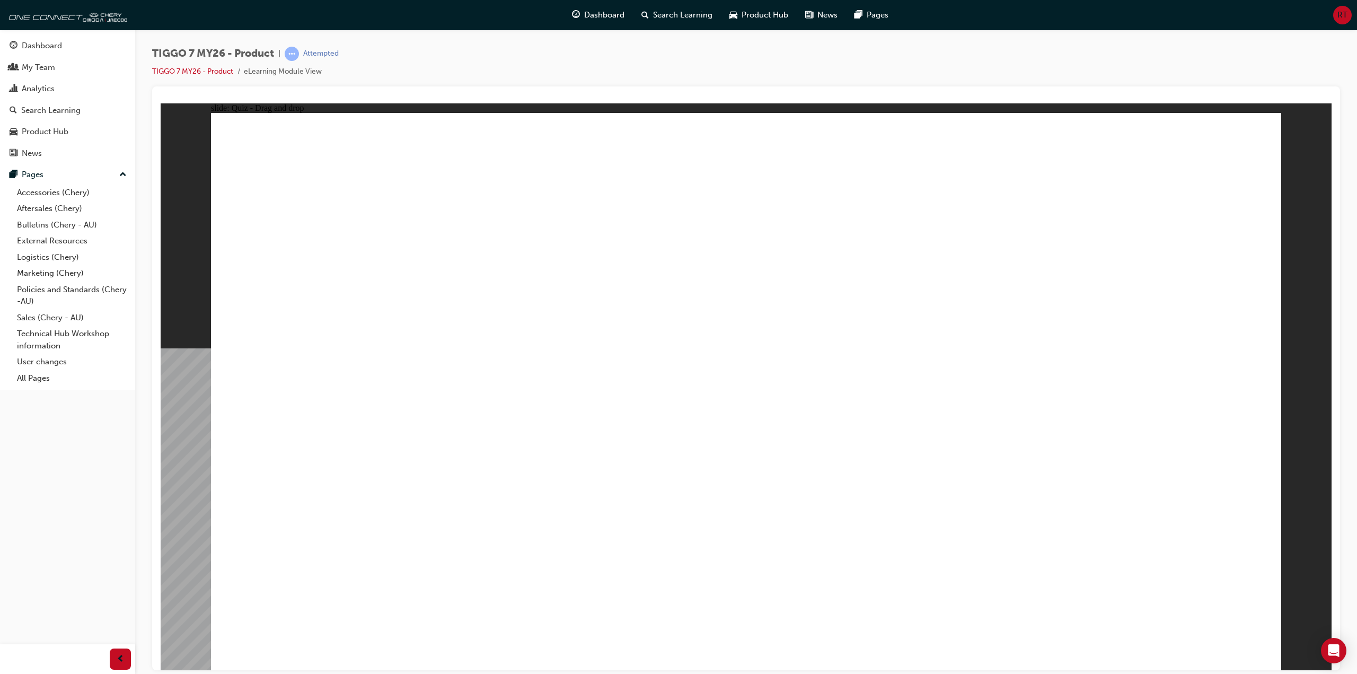
drag, startPoint x: 853, startPoint y: 269, endPoint x: 578, endPoint y: 399, distance: 304.3
drag, startPoint x: 723, startPoint y: 173, endPoint x: 1172, endPoint y: 402, distance: 504.1
drag, startPoint x: 1137, startPoint y: 141, endPoint x: 1179, endPoint y: 465, distance: 326.6
